Goal: Information Seeking & Learning: Find specific fact

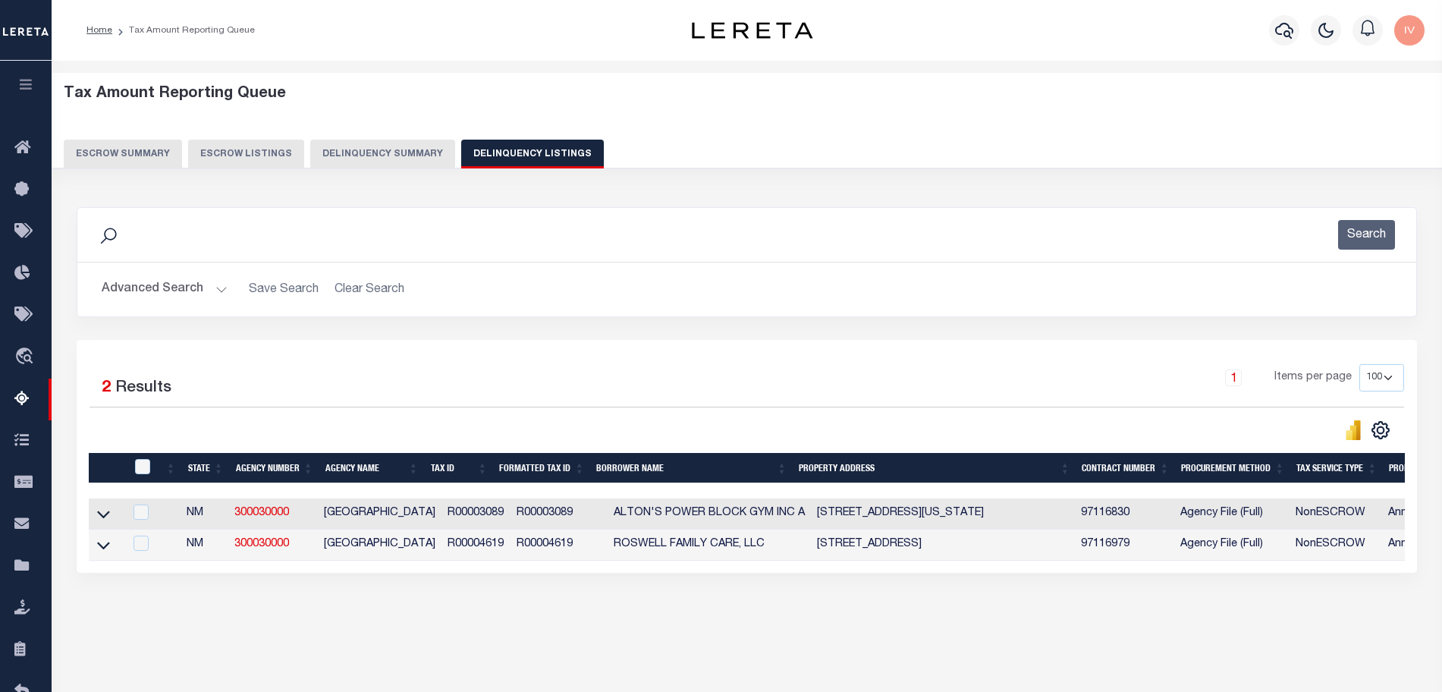
select select "100"
click at [12, 655] on link "TIQA" at bounding box center [26, 650] width 52 height 42
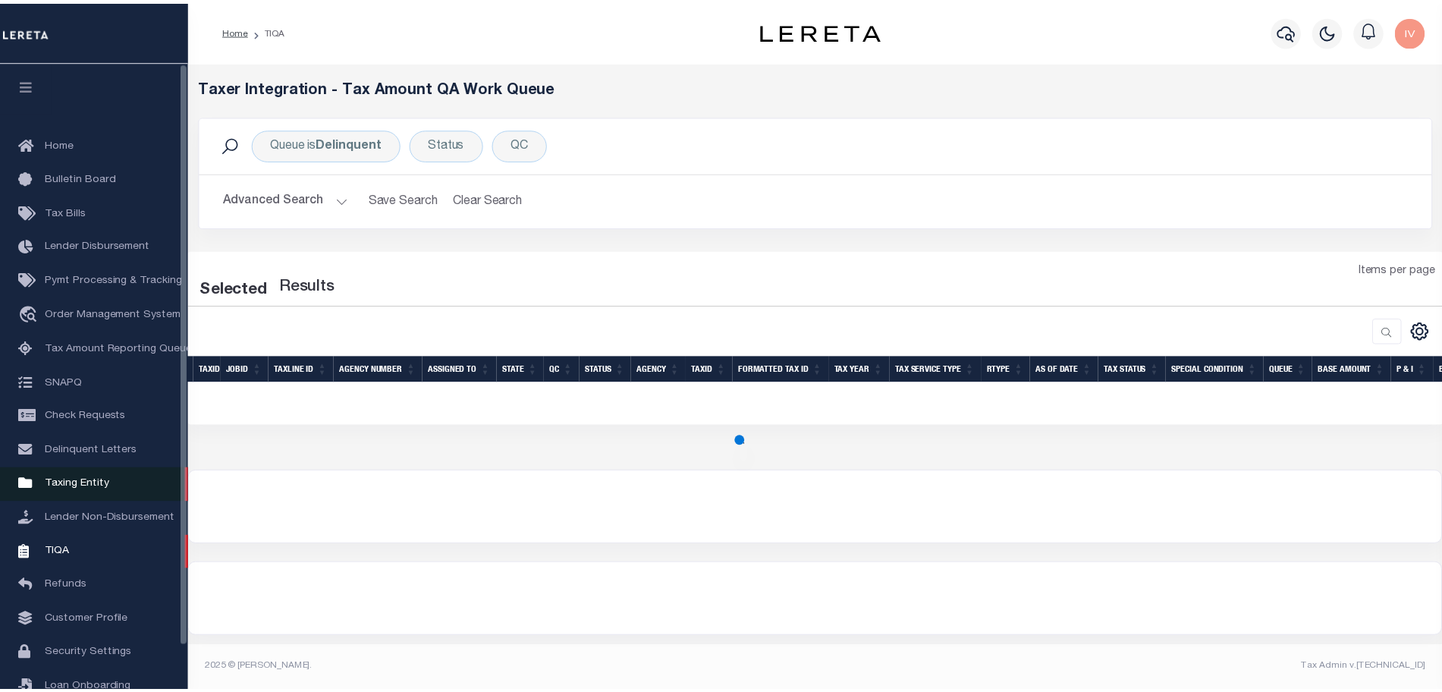
scroll to position [47, 0]
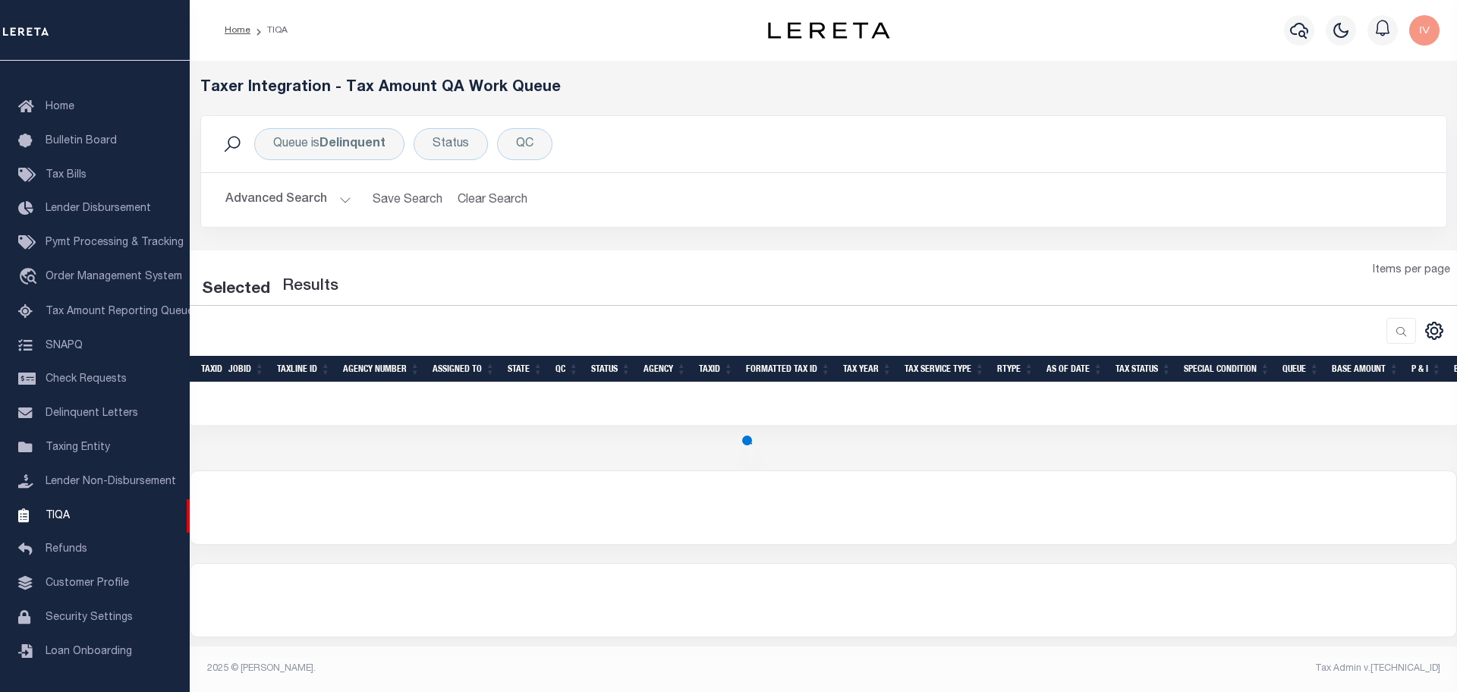
click at [461, 259] on div "Selected Results Items per page" at bounding box center [823, 337] width 1269 height 175
click at [330, 149] on b "Delinquent" at bounding box center [352, 144] width 66 height 12
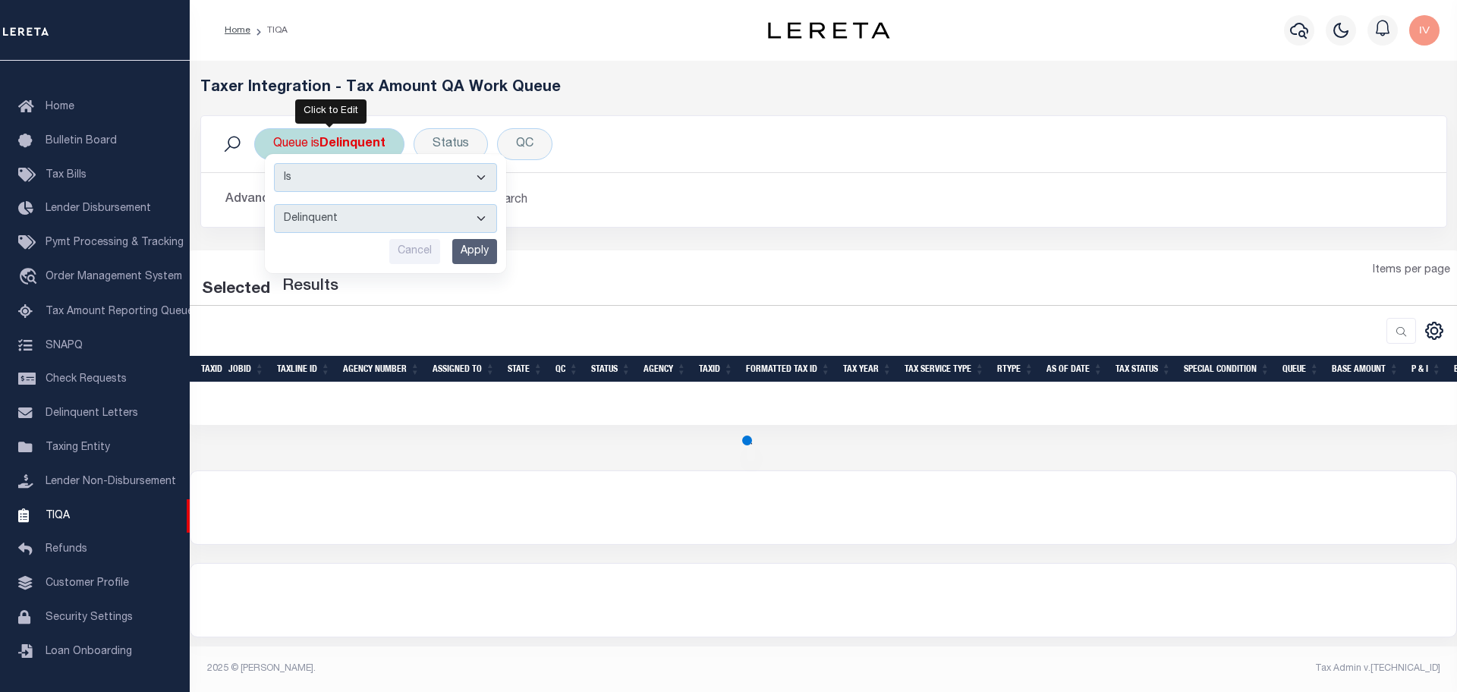
click at [339, 233] on div "Is Contains --ALL-- Delinquent Escrow Cancel Apply" at bounding box center [385, 213] width 241 height 119
click at [339, 220] on select "--ALL-- Delinquent Escrow" at bounding box center [385, 218] width 223 height 29
select select "DEL_ESC"
click at [274, 204] on select "--ALL-- Delinquent Escrow" at bounding box center [385, 218] width 223 height 29
click at [494, 252] on input "Apply" at bounding box center [474, 251] width 45 height 25
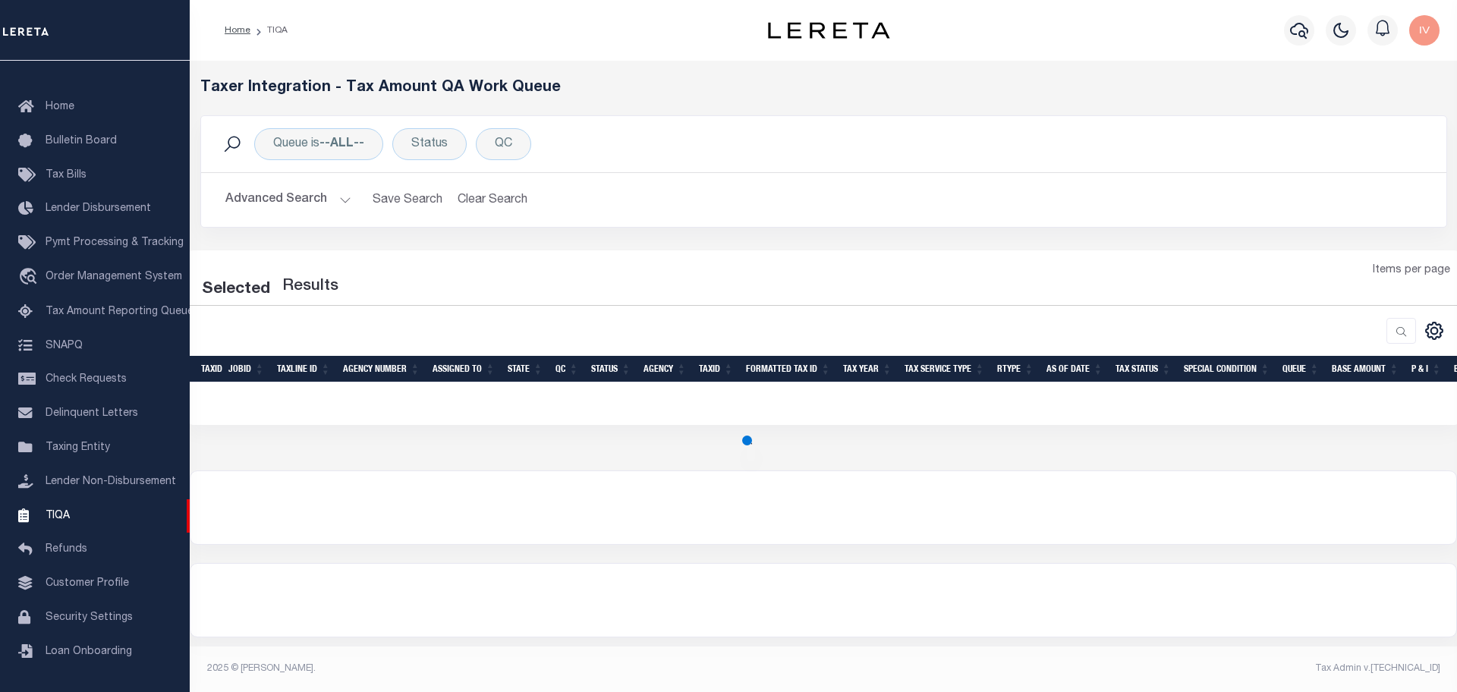
click at [338, 200] on button "Advanced Search" at bounding box center [288, 200] width 126 height 30
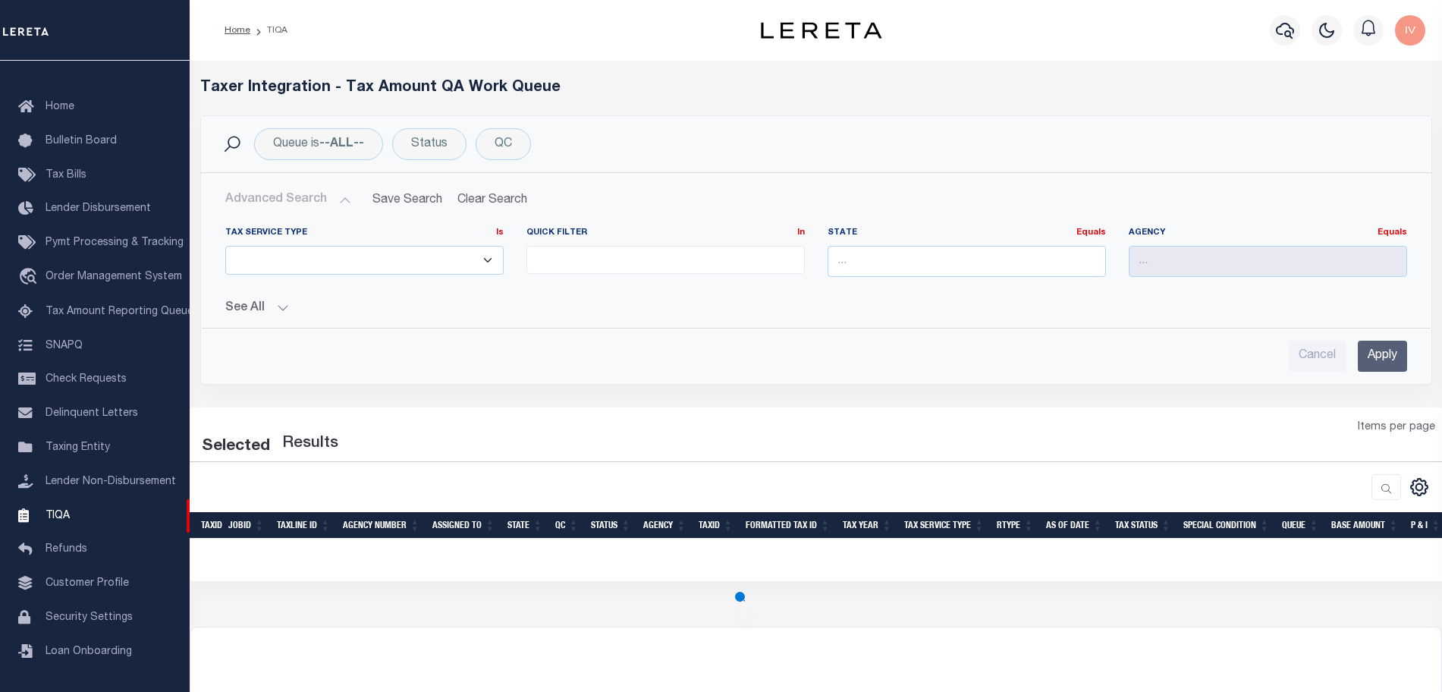
click at [338, 200] on button "Advanced Search" at bounding box center [288, 200] width 126 height 30
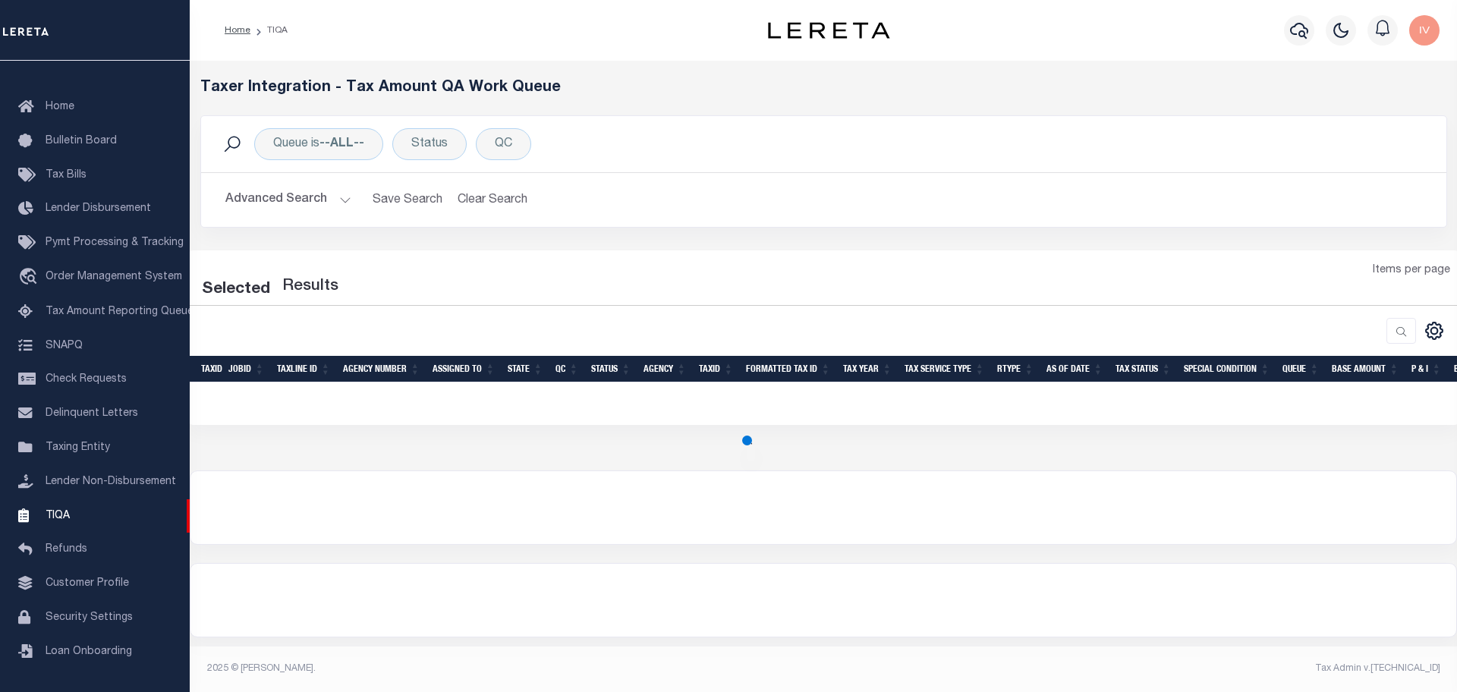
click at [338, 200] on button "Advanced Search" at bounding box center [288, 200] width 126 height 30
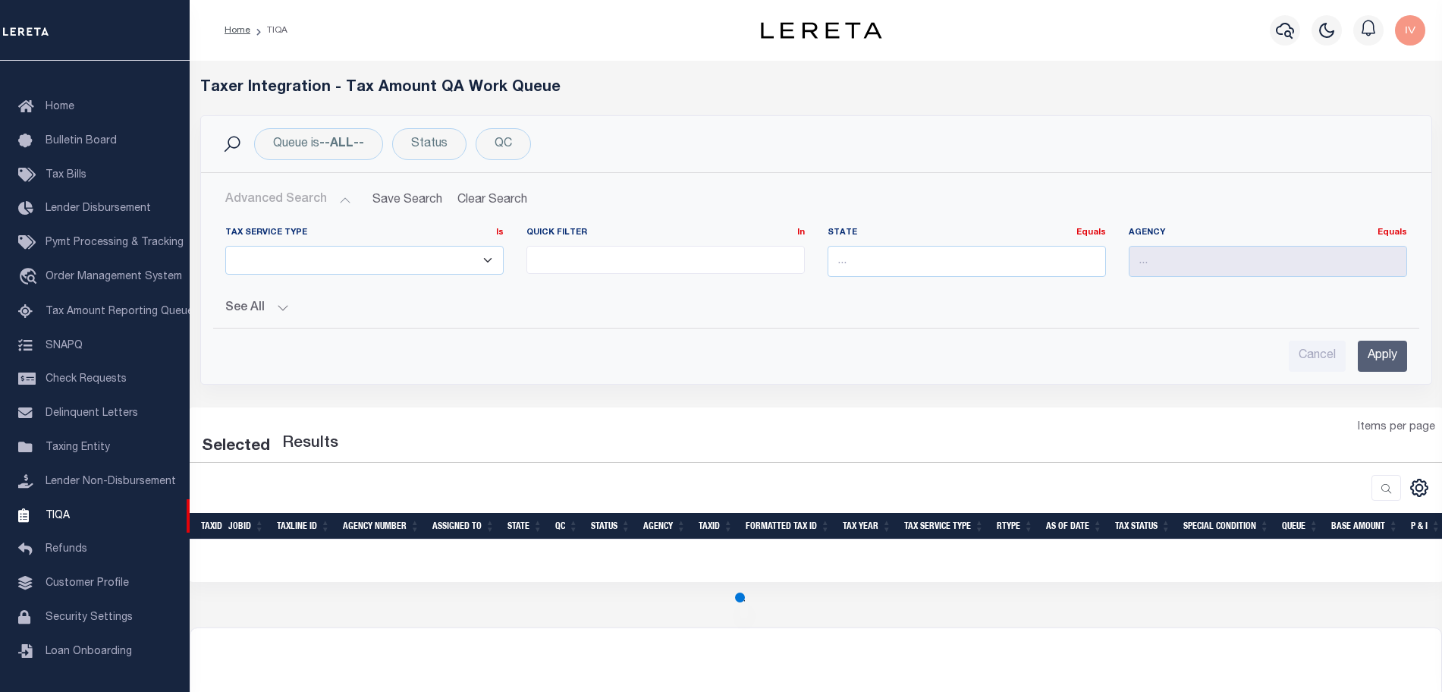
click at [368, 253] on select "ESCROW NonESCROW" at bounding box center [364, 261] width 278 height 30
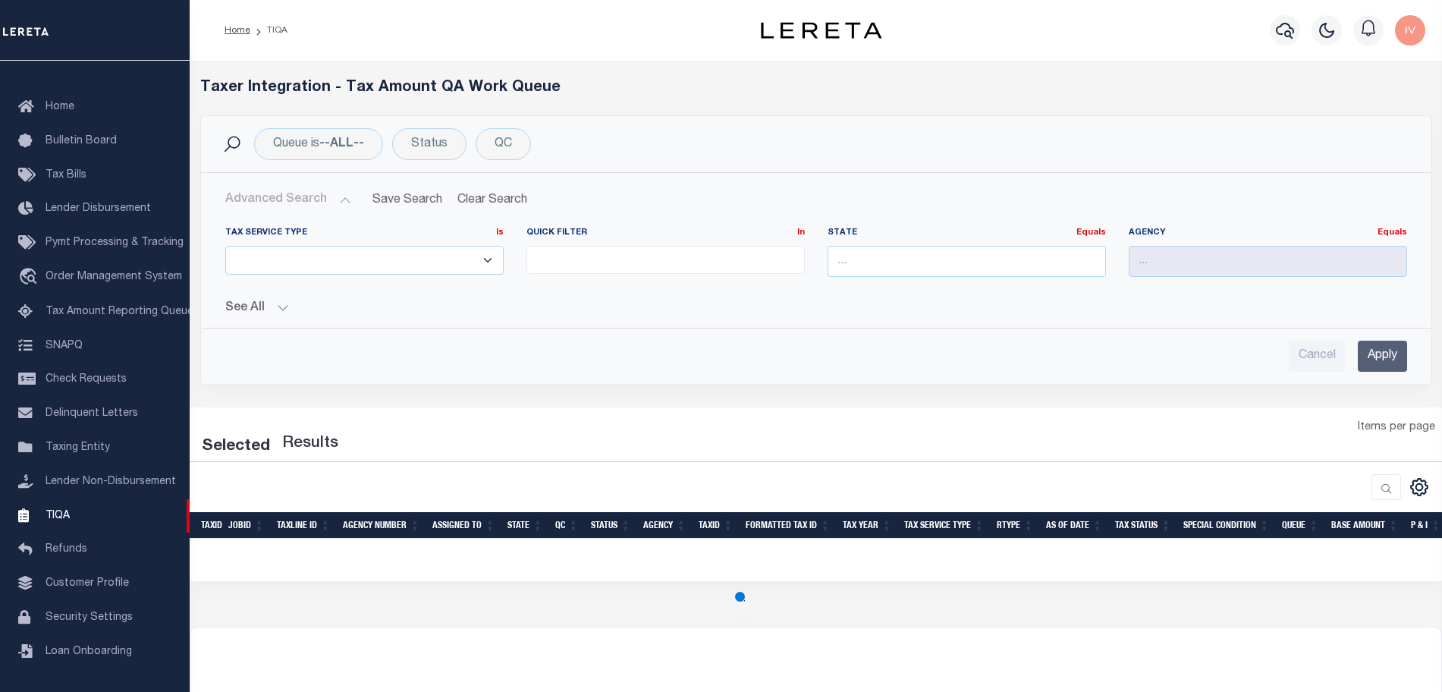
click at [368, 255] on select "ESCROW NonESCROW" at bounding box center [364, 261] width 278 height 30
click at [282, 313] on button "See All" at bounding box center [816, 308] width 1182 height 14
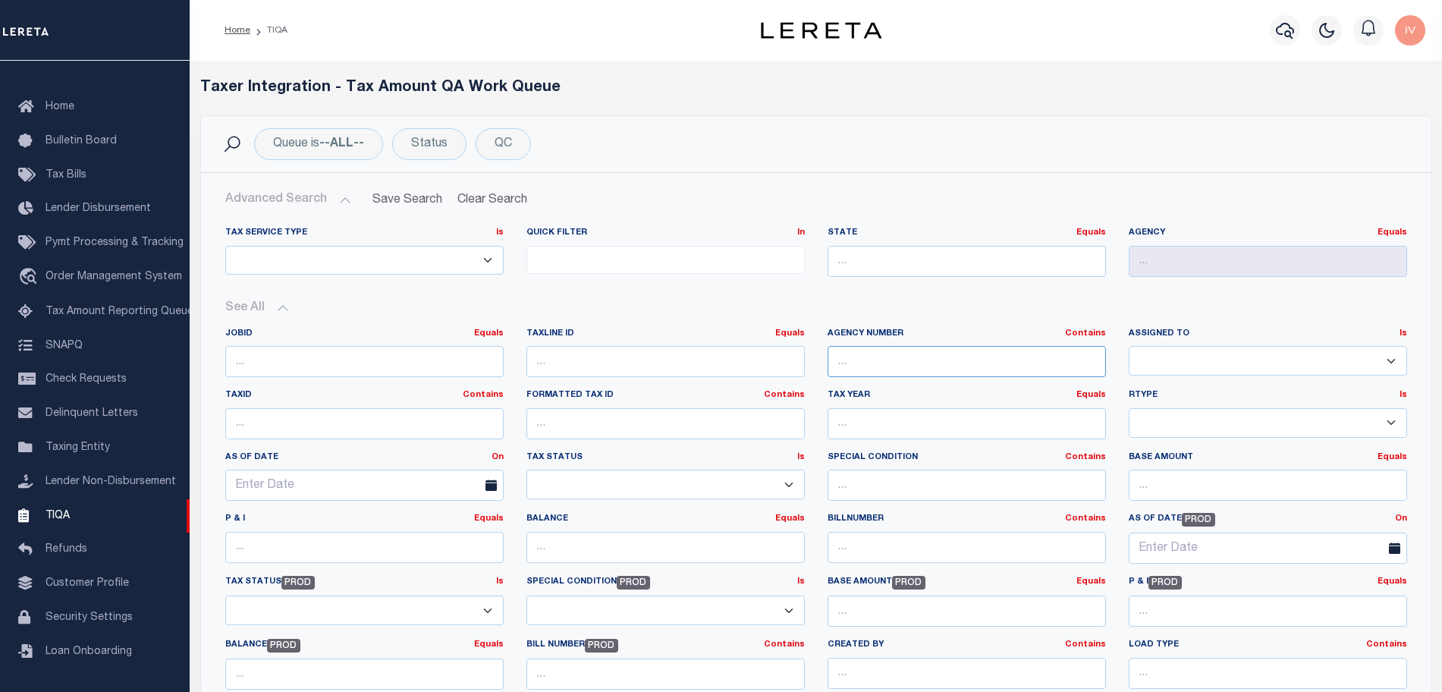
click at [869, 357] on input "text" at bounding box center [967, 361] width 278 height 31
select select "200"
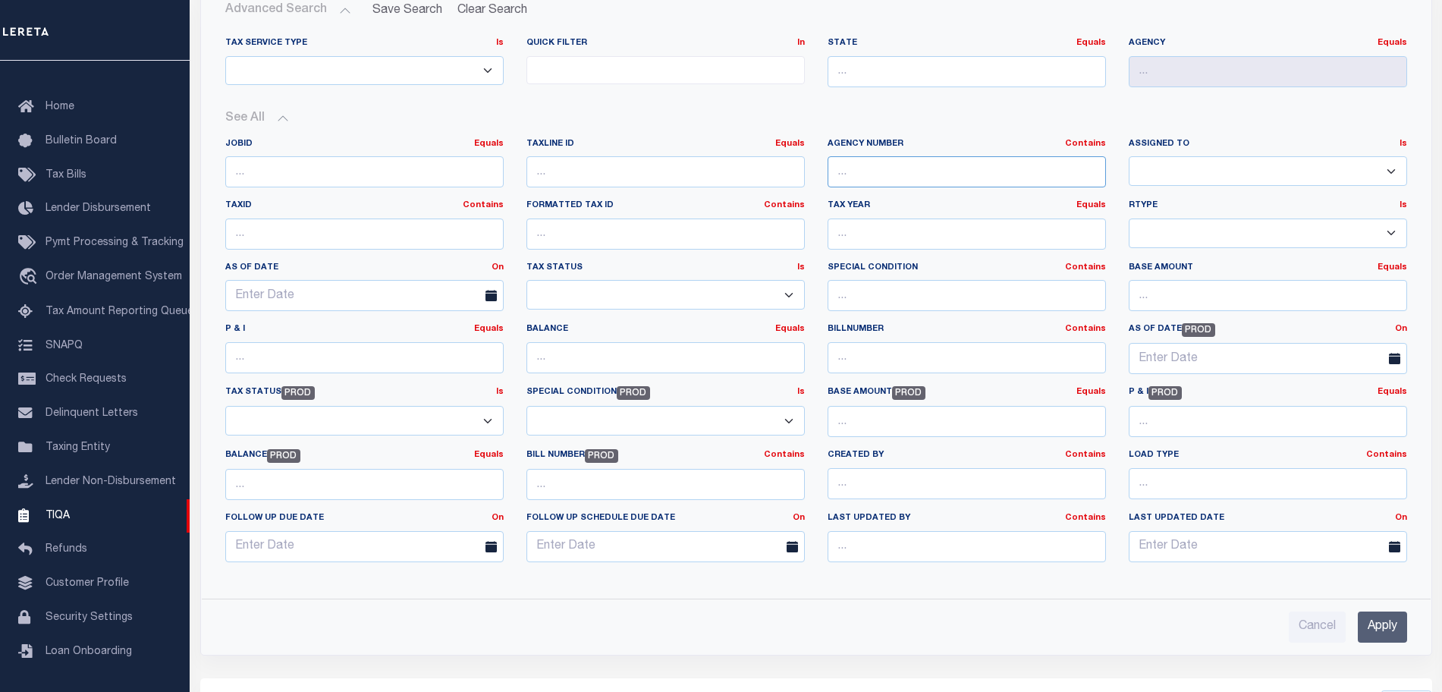
scroll to position [285, 0]
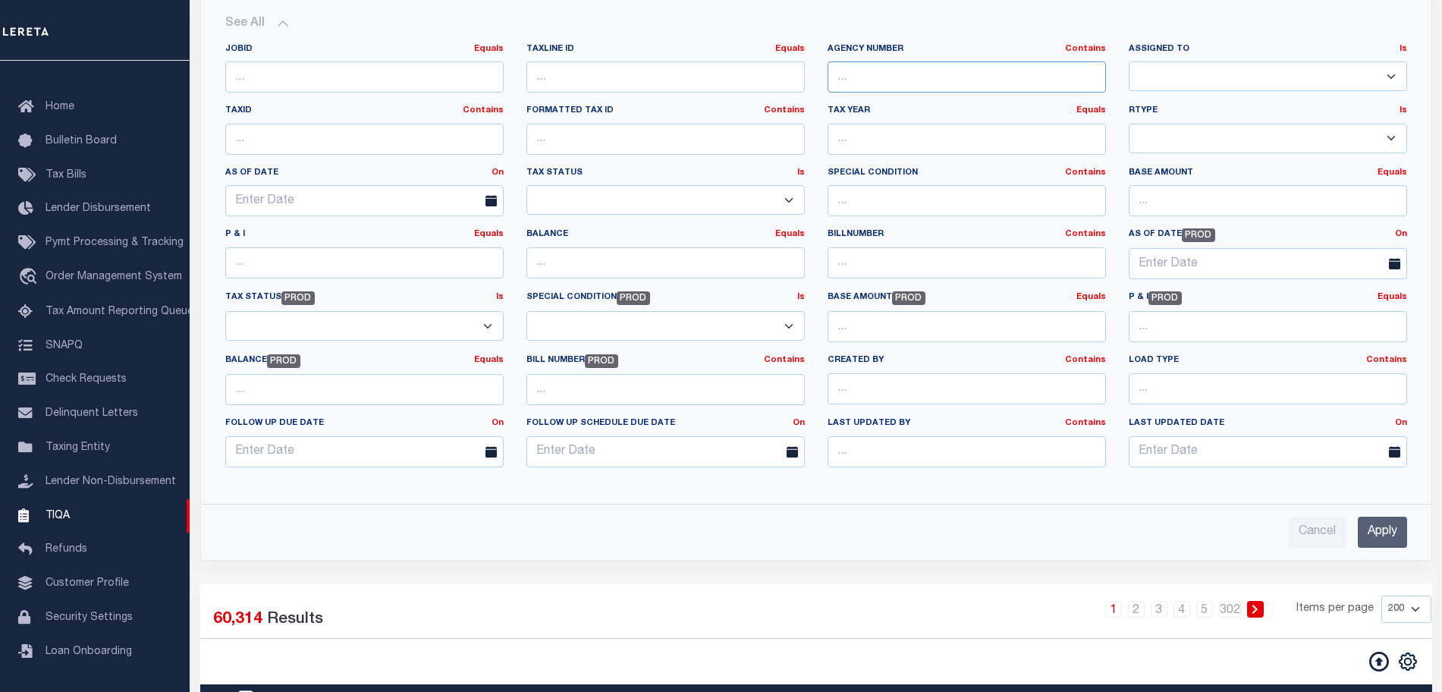
click at [864, 76] on input "text" at bounding box center [967, 76] width 278 height 31
paste input "400100000"
click at [1410, 511] on div "Cancel Apply" at bounding box center [816, 526] width 1206 height 43
click at [1387, 526] on input "Apply" at bounding box center [1382, 532] width 49 height 31
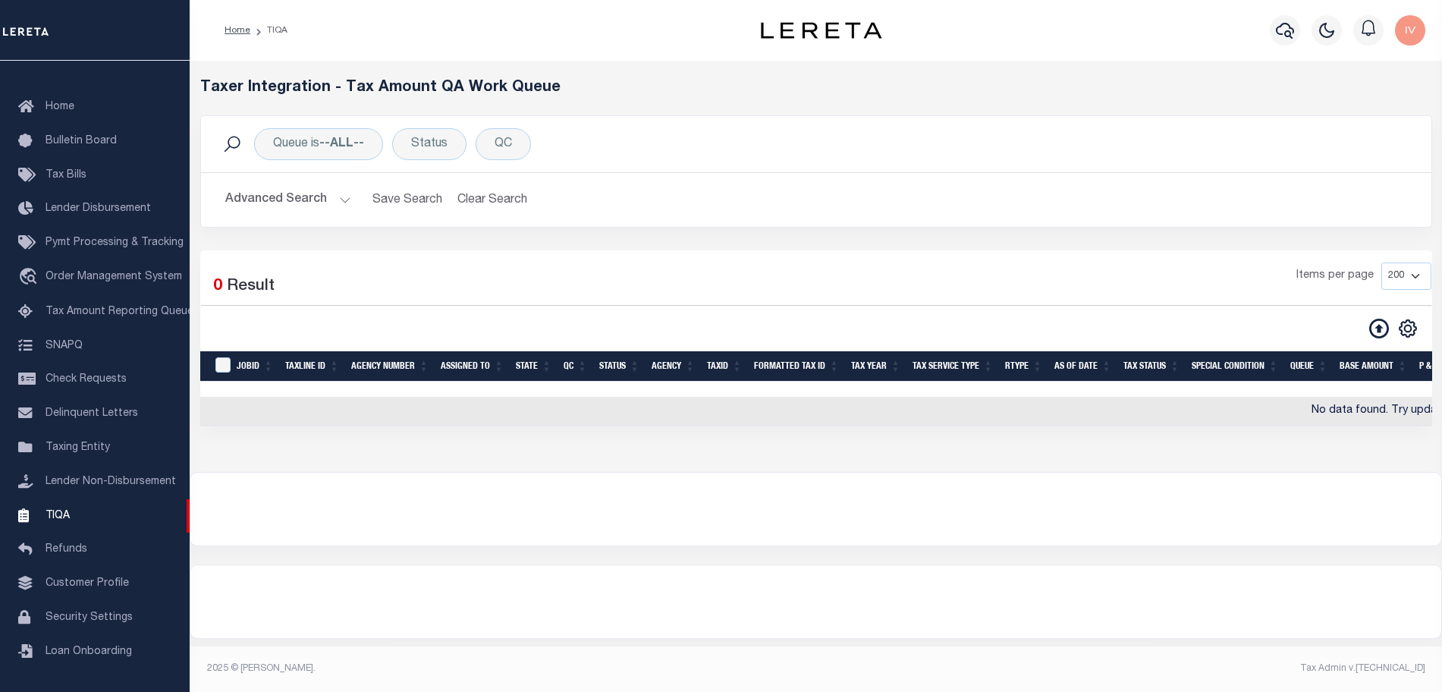
scroll to position [0, 0]
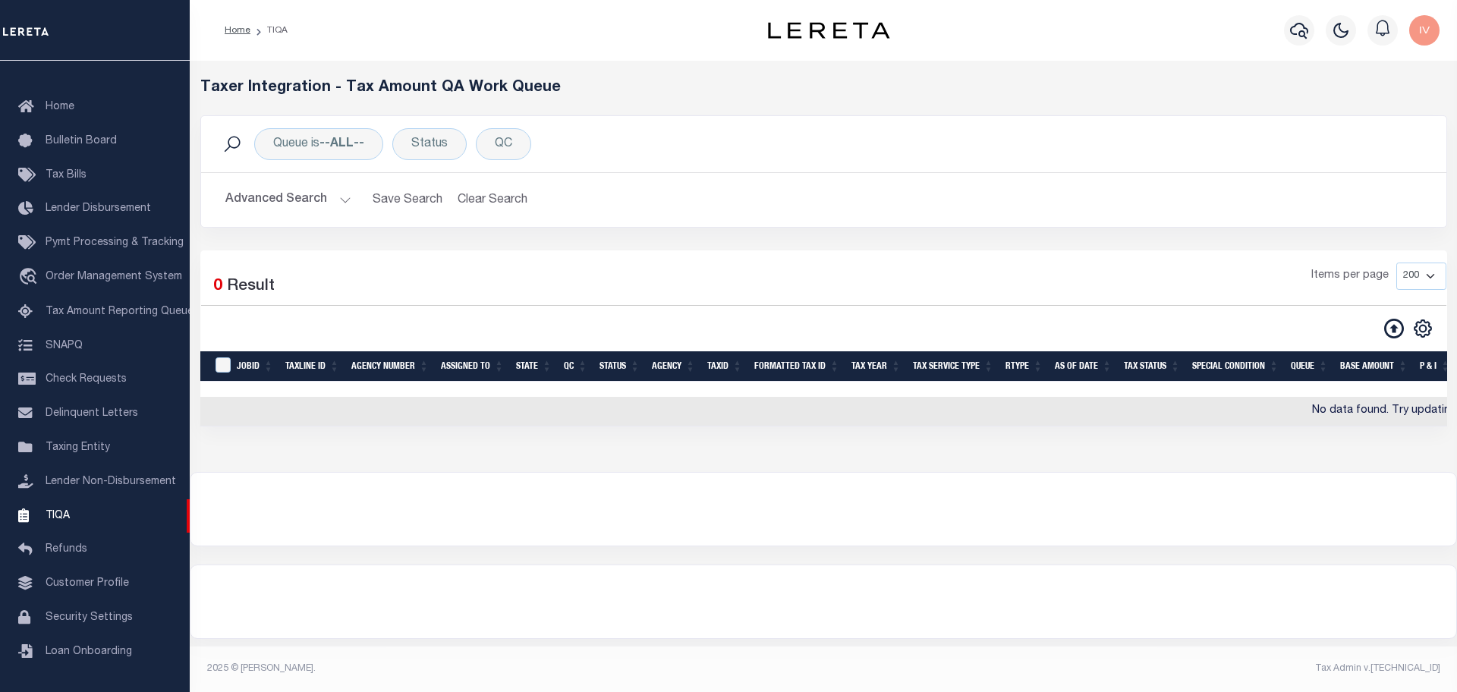
click at [335, 200] on button "Advanced Search" at bounding box center [288, 200] width 126 height 30
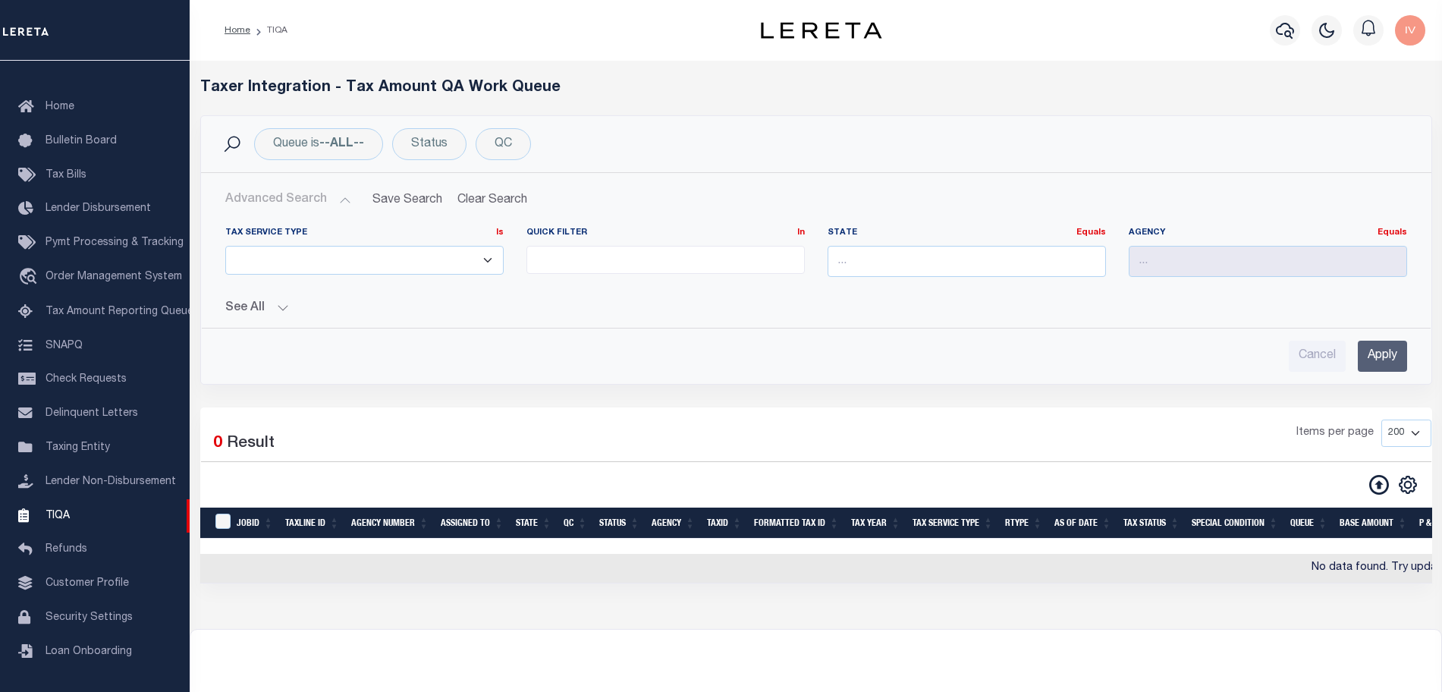
click at [278, 307] on button "See All" at bounding box center [816, 308] width 1182 height 14
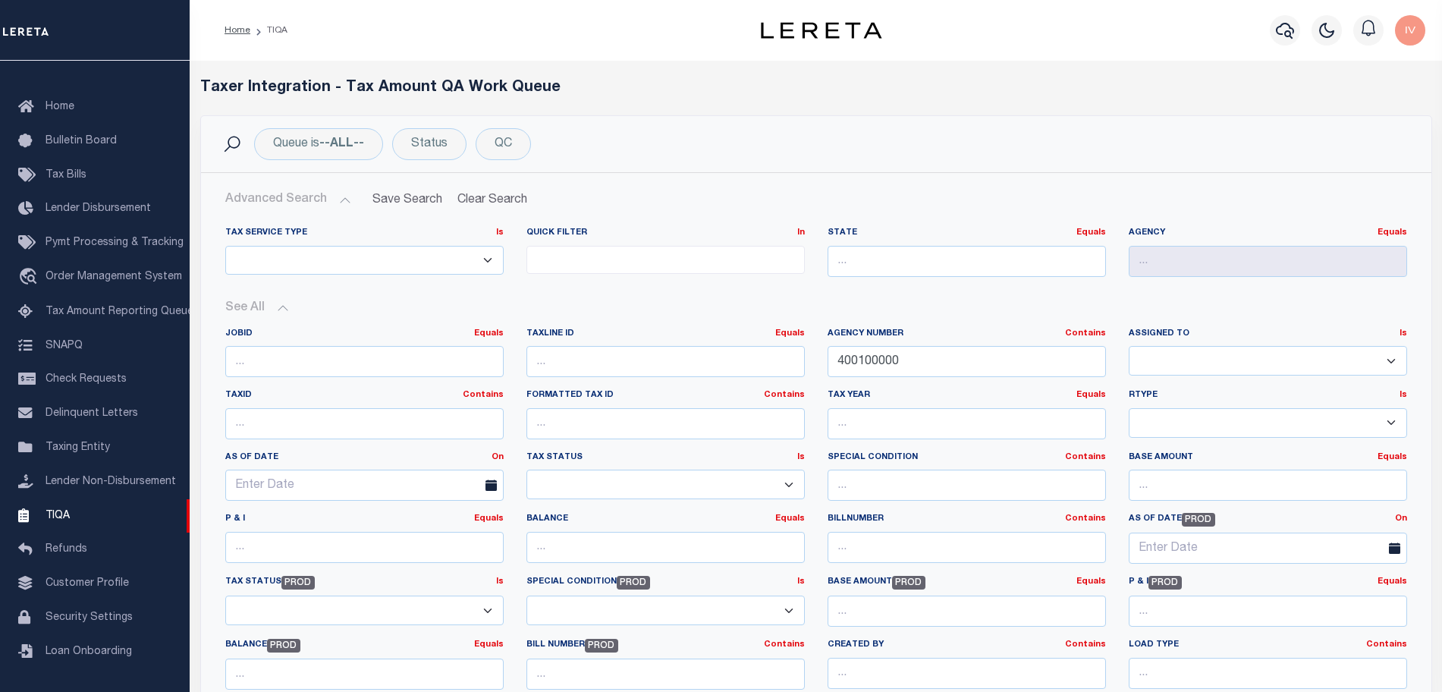
click at [278, 307] on button "See All" at bounding box center [816, 308] width 1182 height 14
click at [921, 369] on input "400100000" at bounding box center [967, 361] width 278 height 31
paste input "02001"
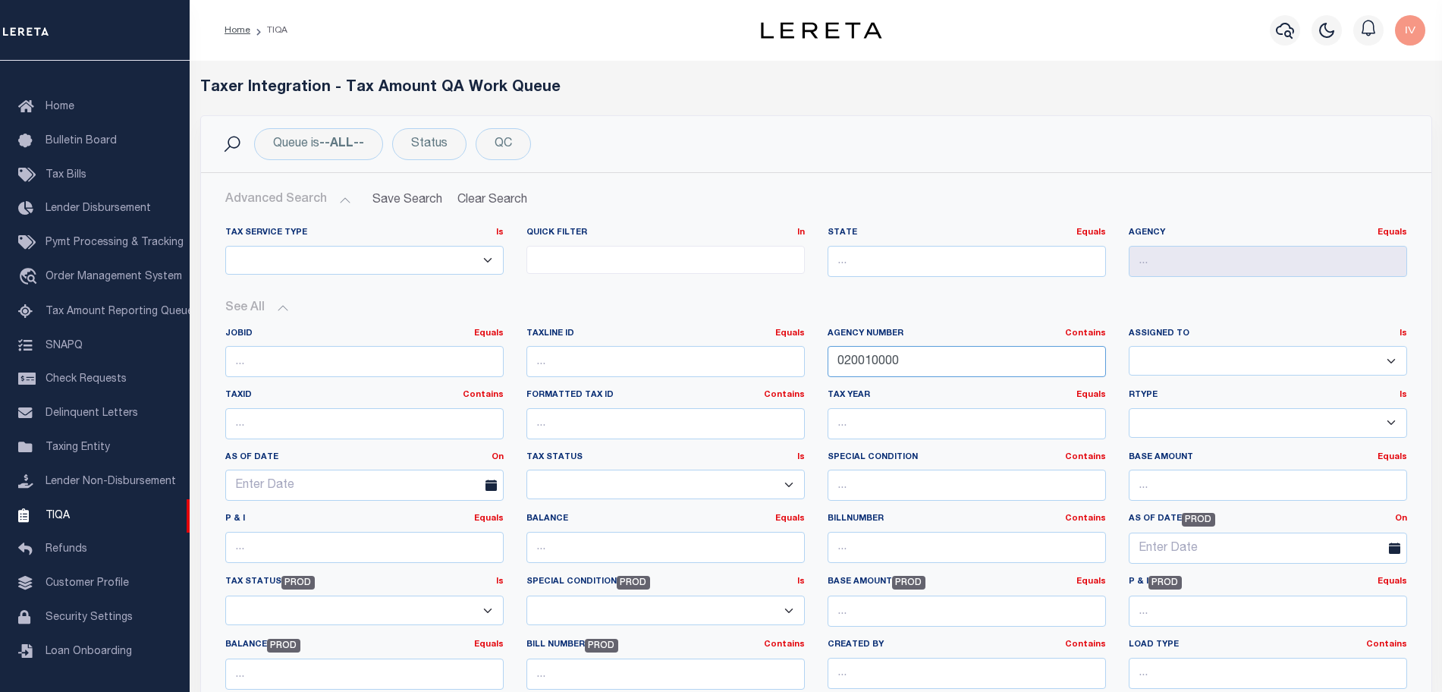
scroll to position [474, 0]
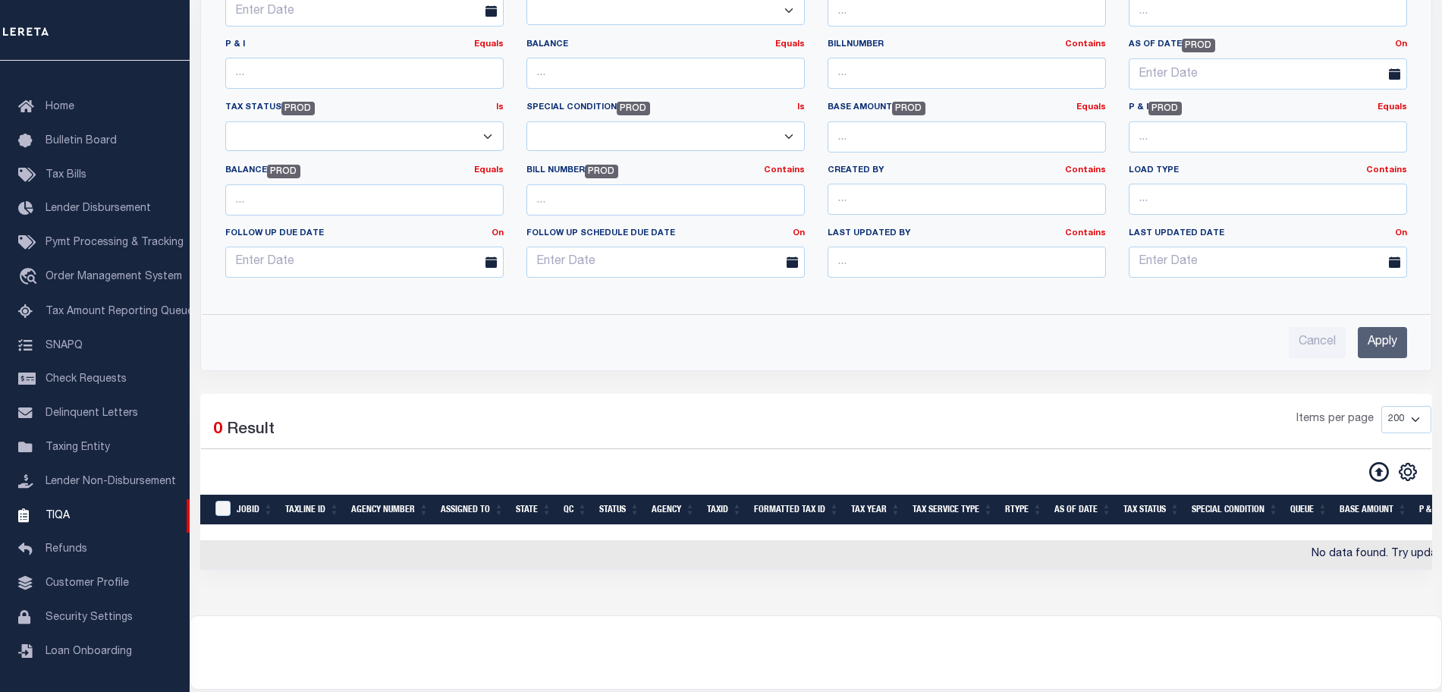
type input "020010000"
click at [1395, 339] on input "Apply" at bounding box center [1382, 342] width 49 height 31
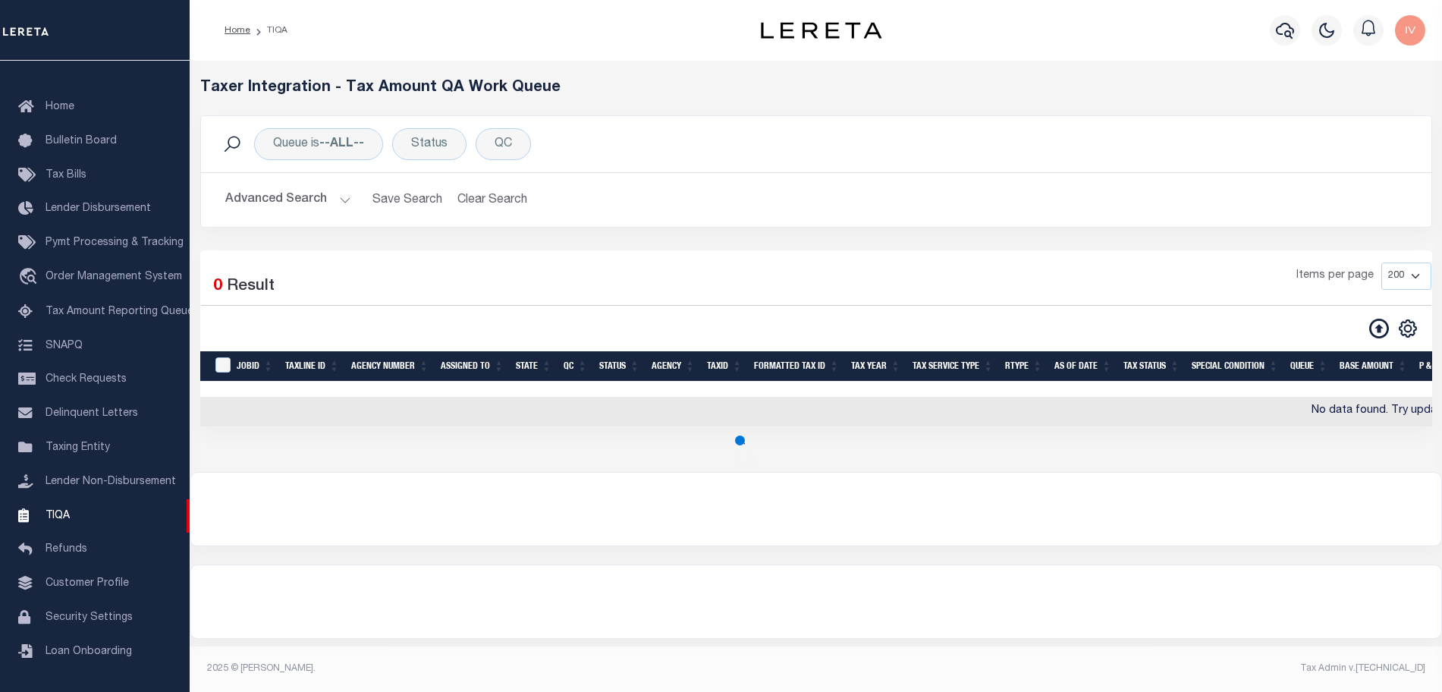
scroll to position [211, 0]
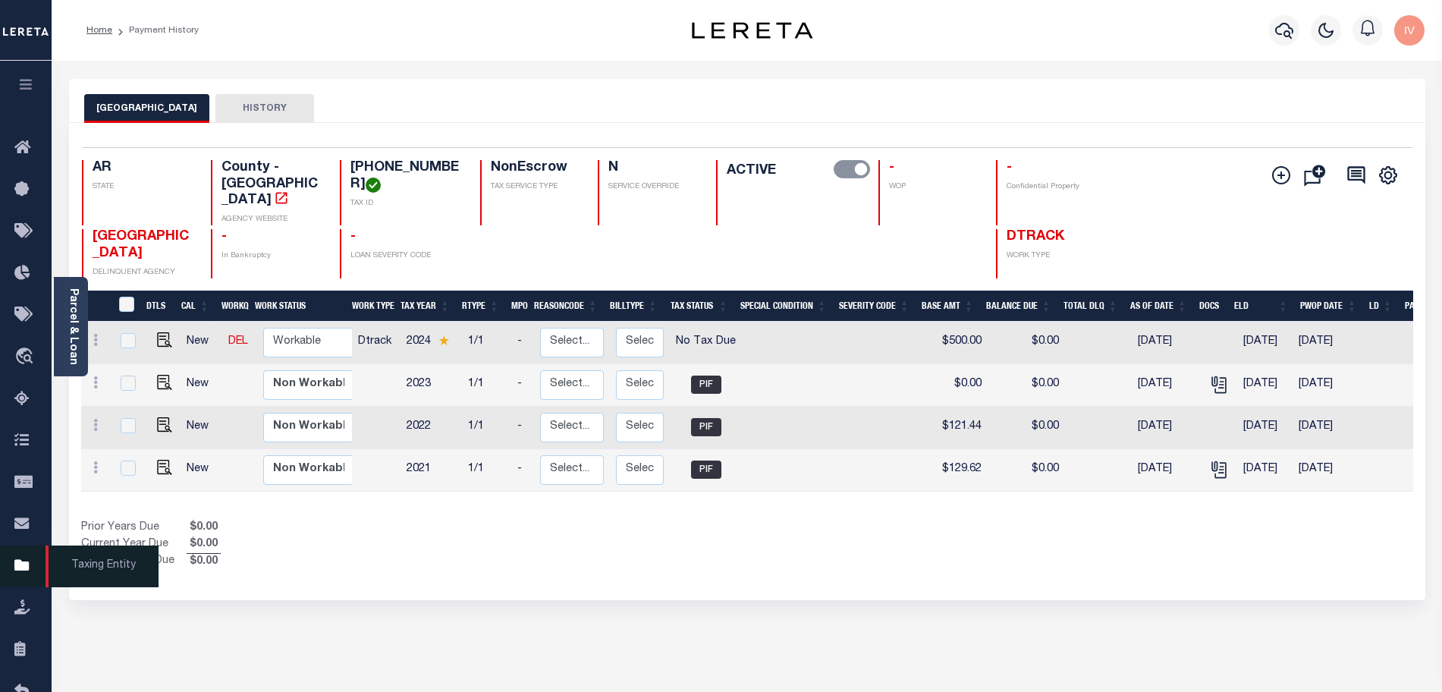
click at [29, 575] on icon at bounding box center [26, 566] width 24 height 19
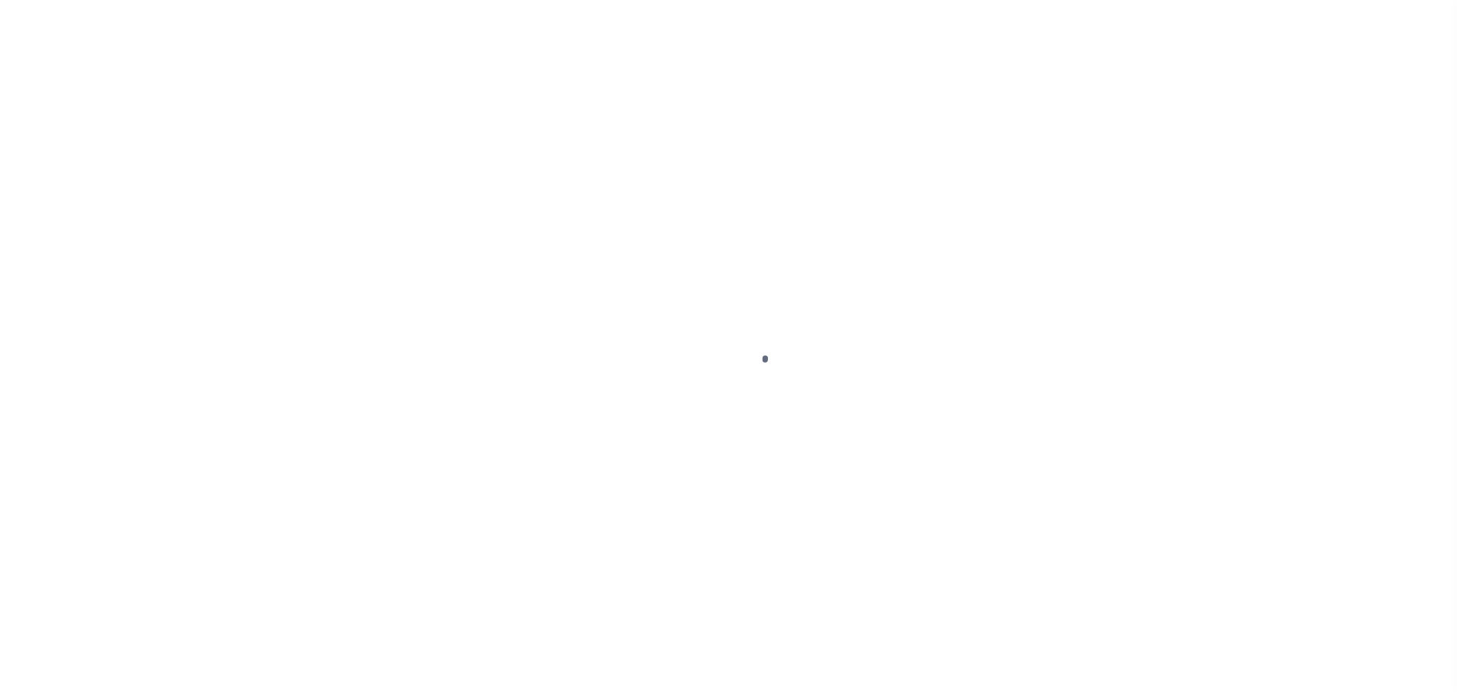
select select
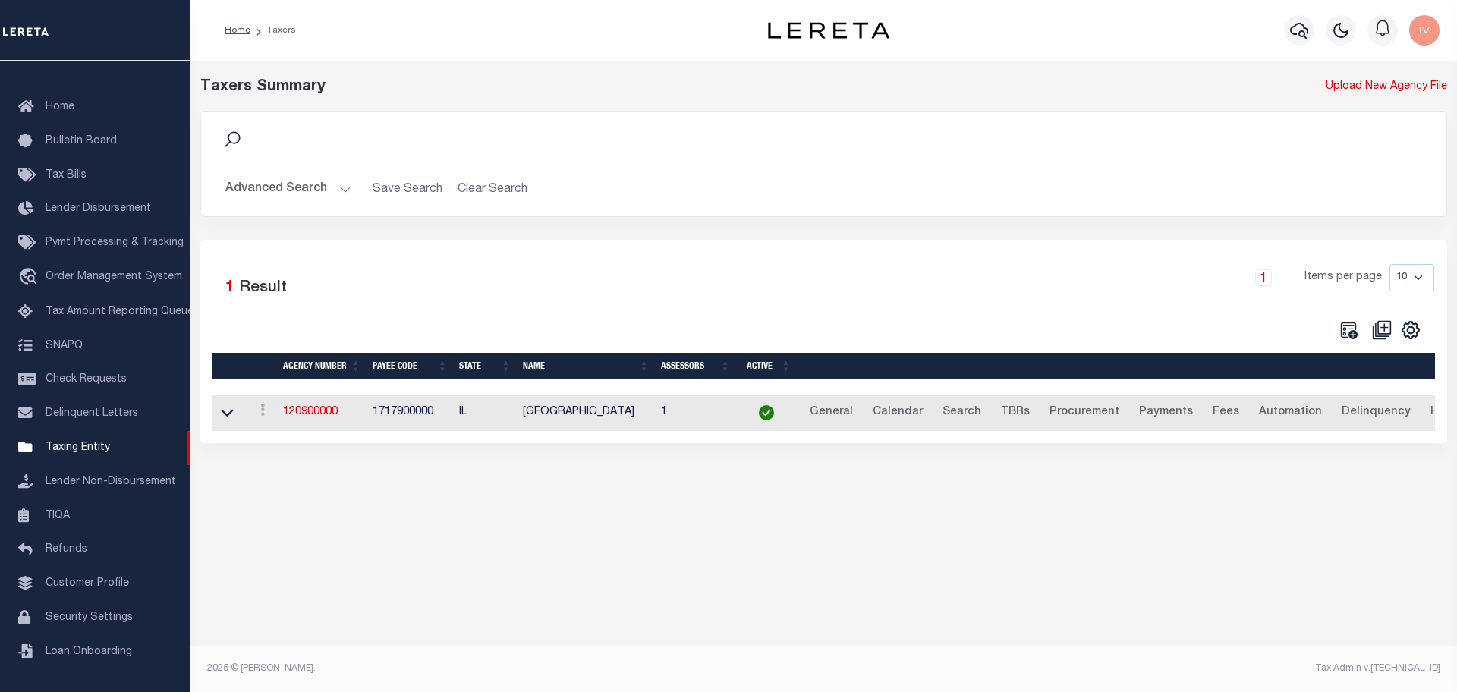
click at [333, 187] on button "Advanced Search" at bounding box center [288, 190] width 126 height 30
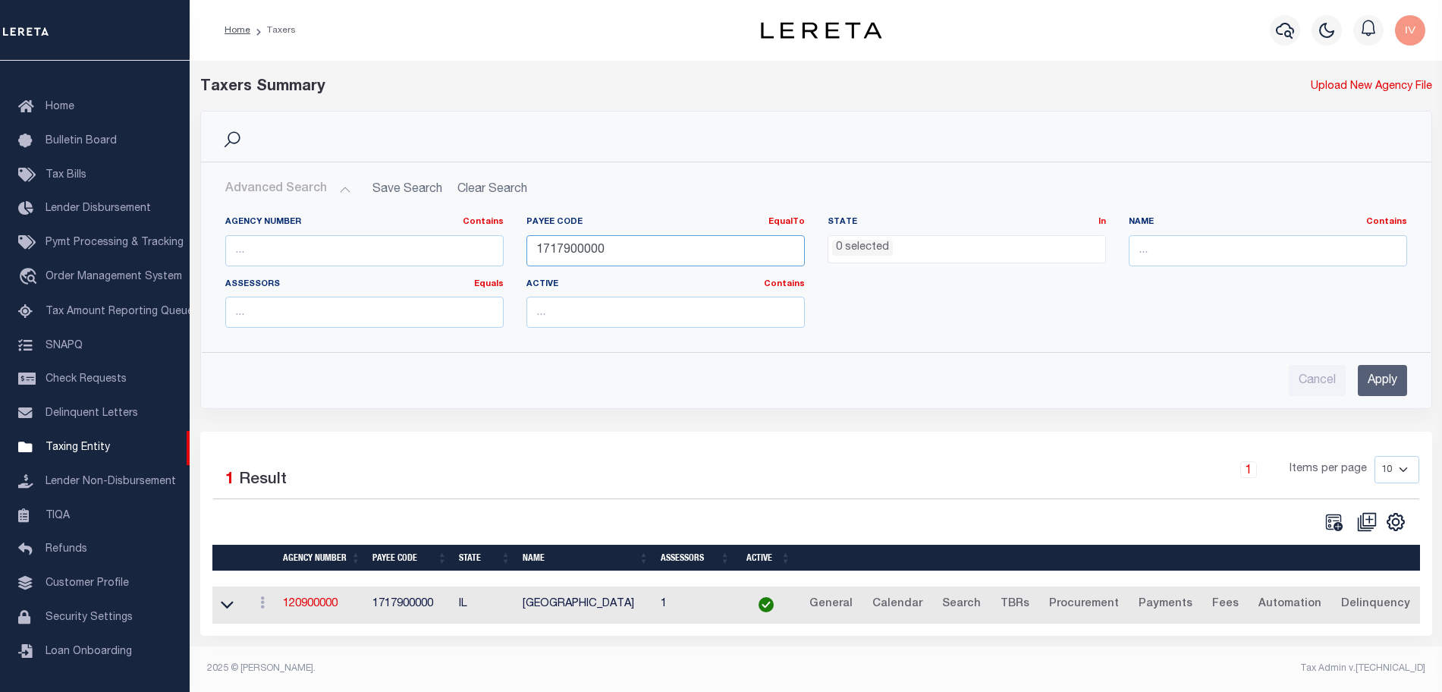
click at [599, 256] on input "1717900000" at bounding box center [666, 250] width 278 height 31
click at [398, 270] on div "Agency Number Contains Contains Is" at bounding box center [364, 247] width 301 height 62
click at [397, 256] on input "text" at bounding box center [364, 250] width 278 height 31
paste input "400100000"
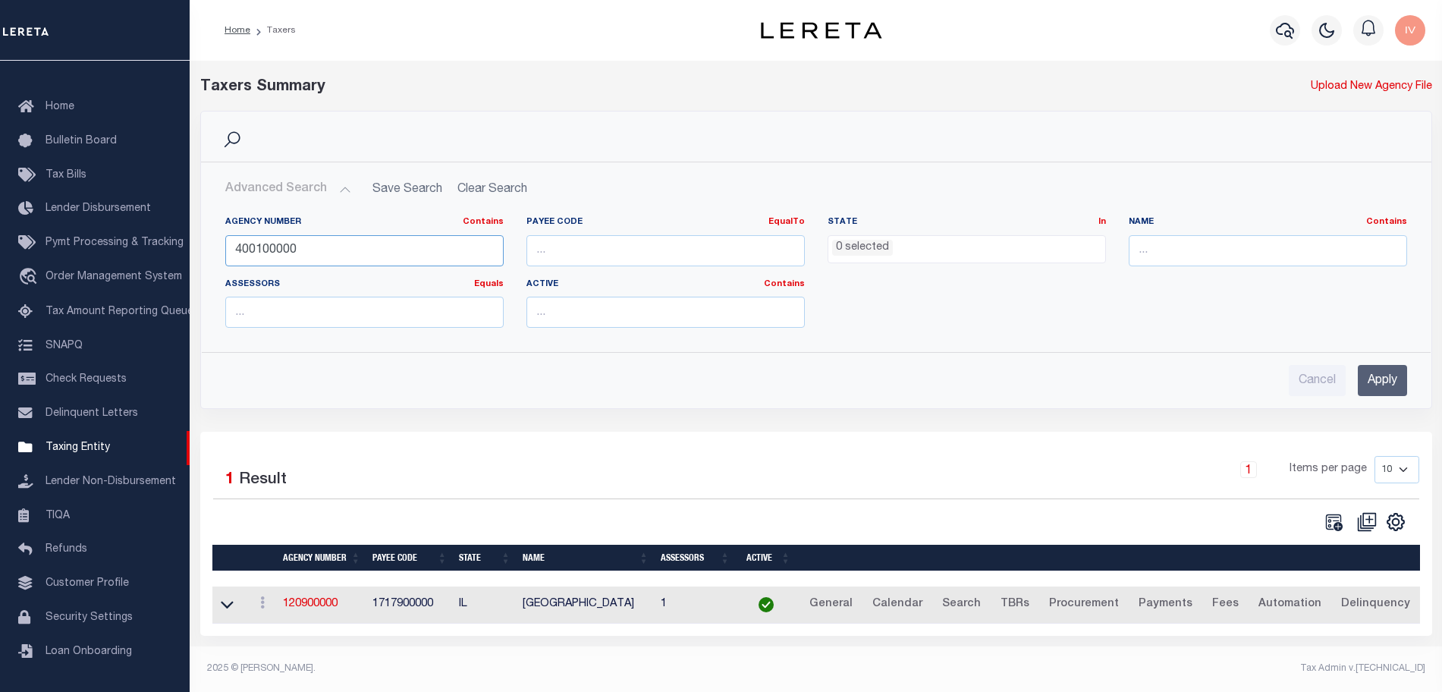
type input "400100000"
click at [1367, 379] on input "Apply" at bounding box center [1382, 380] width 49 height 31
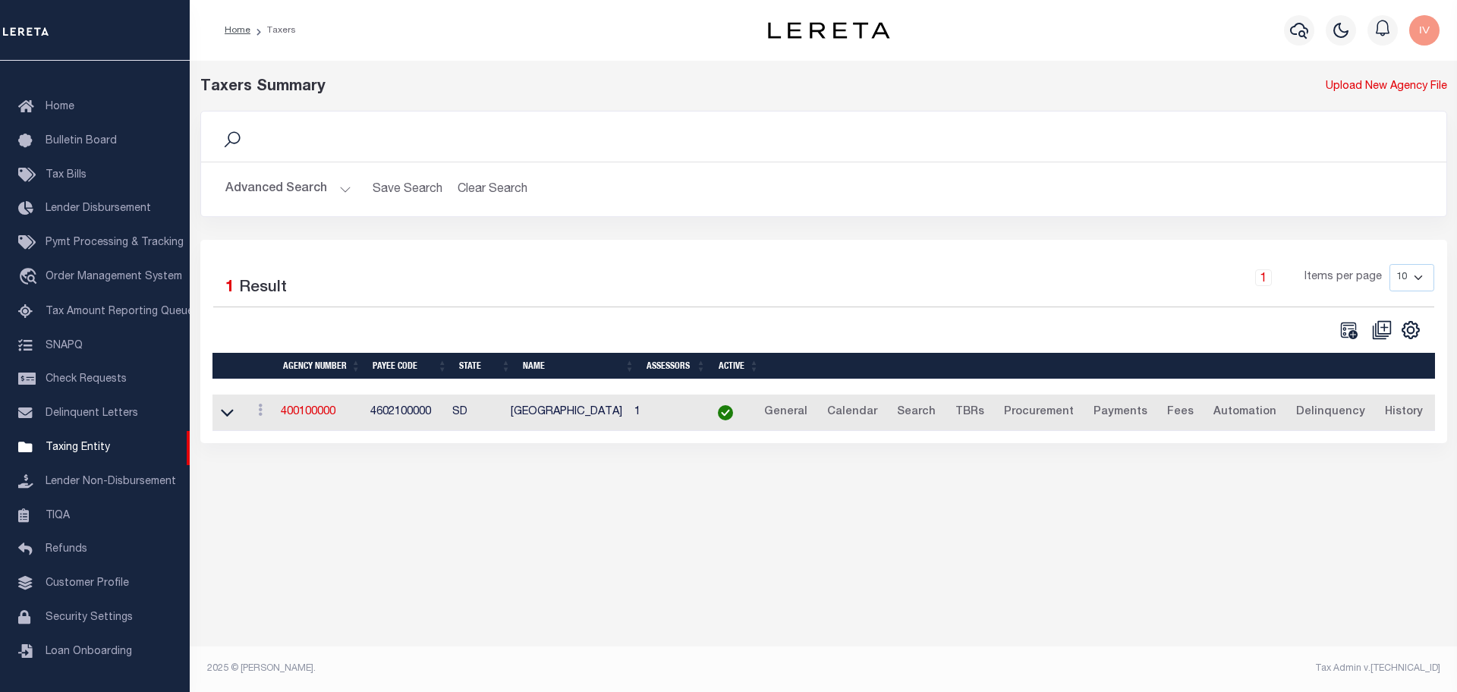
click at [347, 183] on button "Advanced Search" at bounding box center [288, 190] width 126 height 30
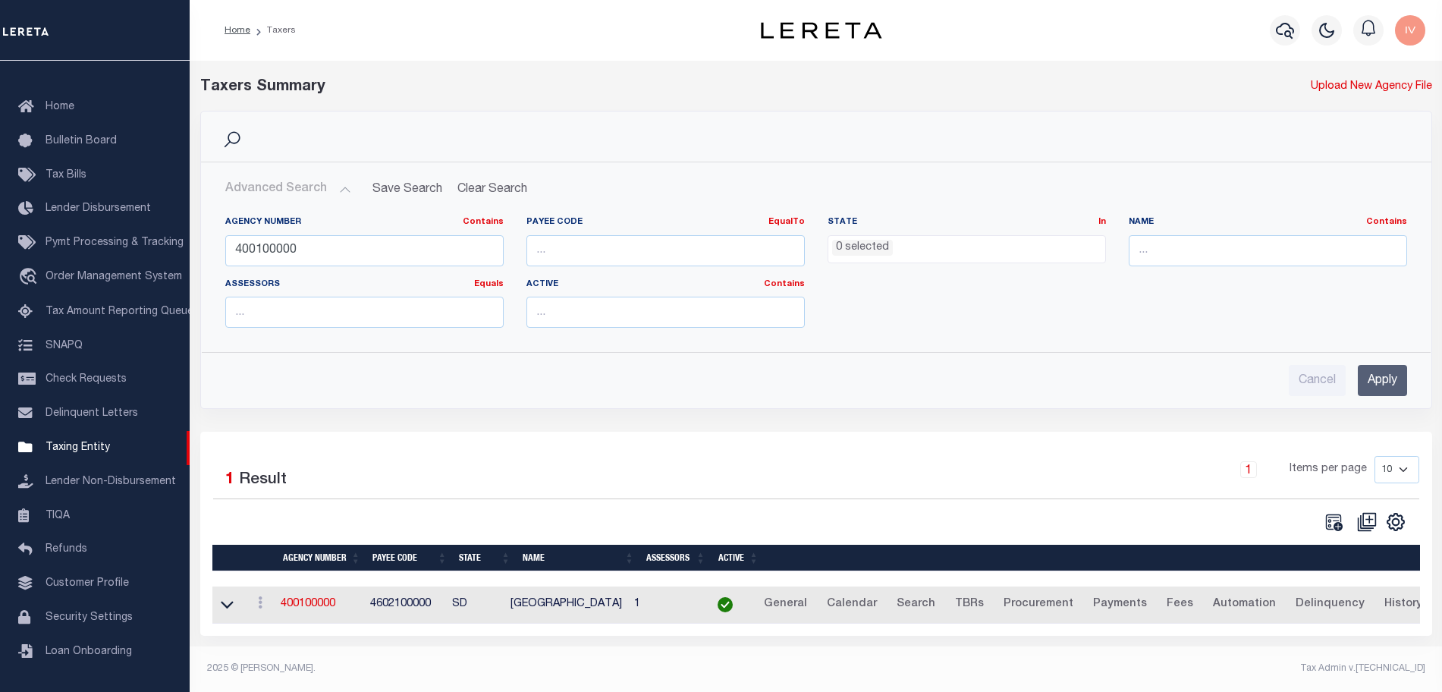
click at [345, 209] on div "Agency Number Contains Contains Is 400100000 Payee Code EqualTo Equals Is Not E…" at bounding box center [816, 272] width 1229 height 136
click at [344, 231] on div "Agency Number Contains Contains Is 400100000" at bounding box center [364, 241] width 278 height 50
click at [343, 244] on input "400100000" at bounding box center [364, 250] width 278 height 31
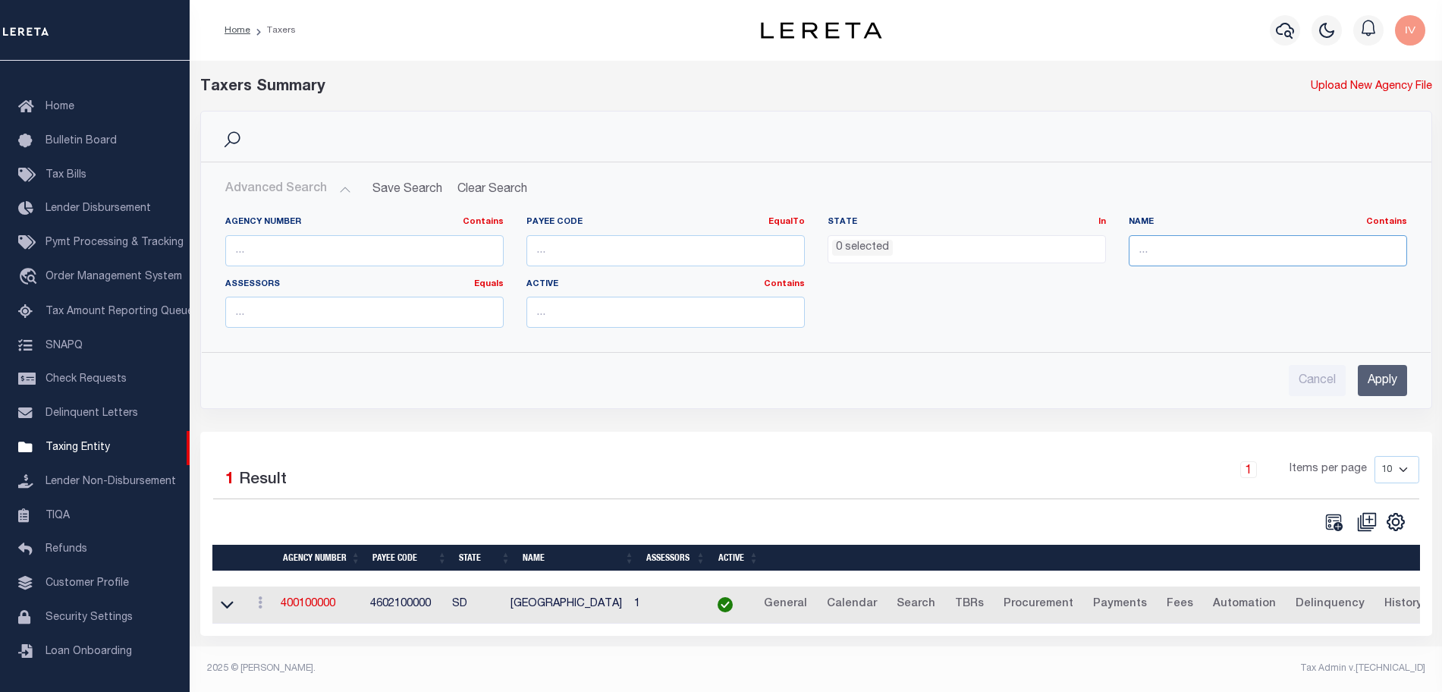
click at [1181, 250] on input "text" at bounding box center [1268, 250] width 278 height 31
type input "apache county"
click at [1394, 385] on input "Apply" at bounding box center [1382, 380] width 49 height 31
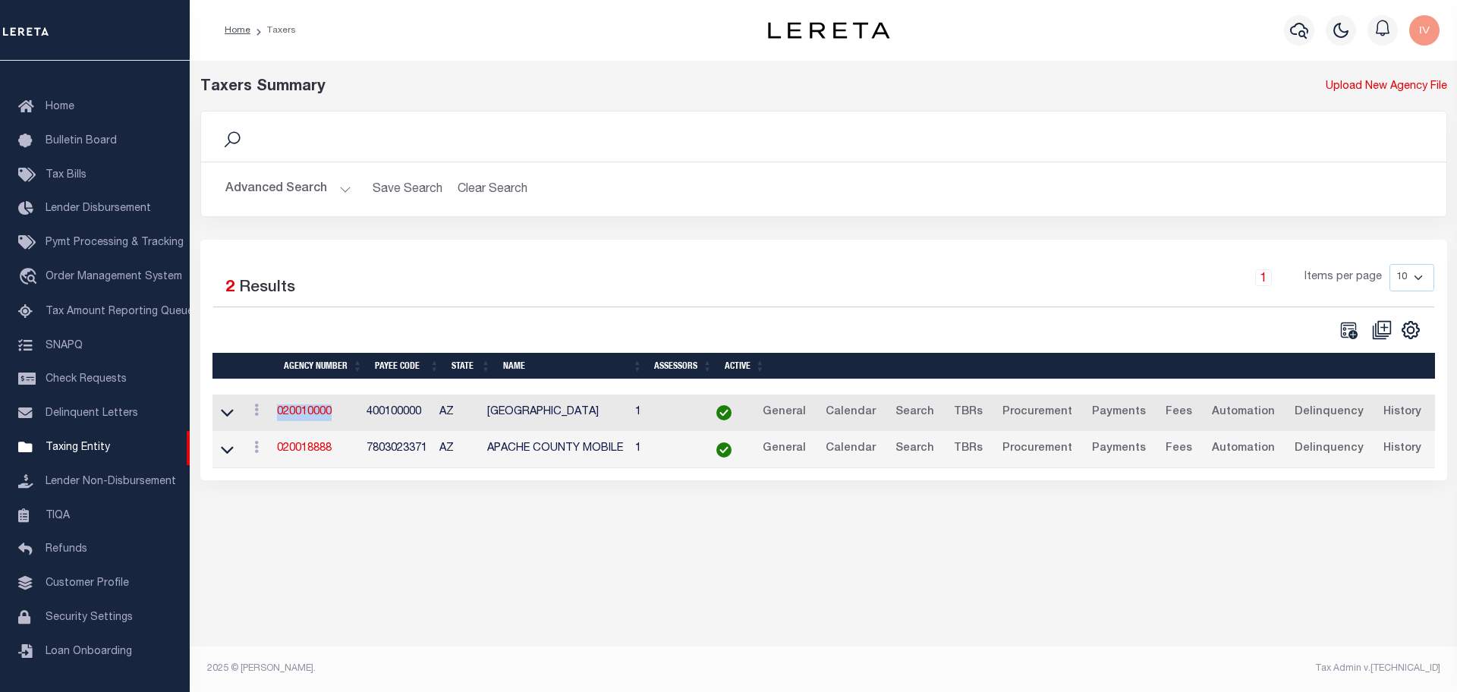
drag, startPoint x: 348, startPoint y: 407, endPoint x: 283, endPoint y: 405, distance: 65.3
click at [283, 405] on td "020010000" at bounding box center [316, 413] width 90 height 37
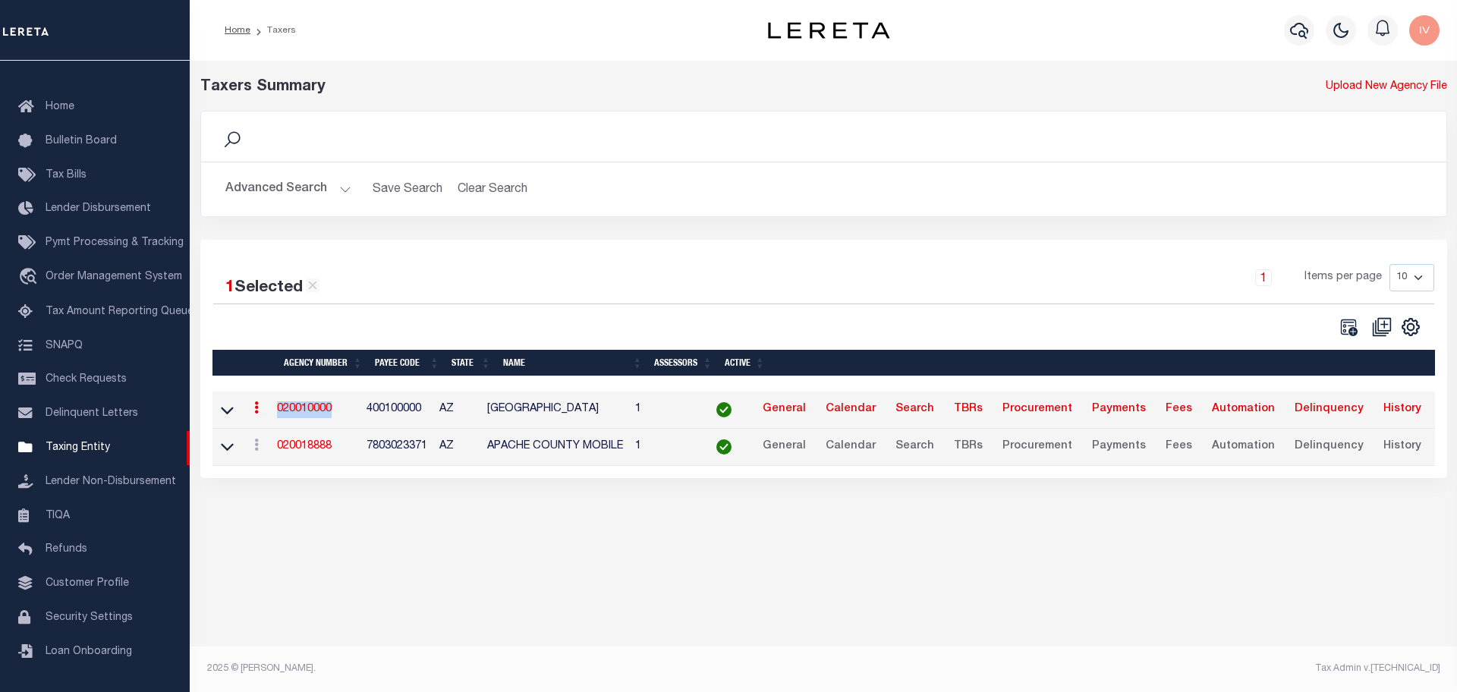
copy link "020010000"
